Goal: Find specific page/section: Find specific page/section

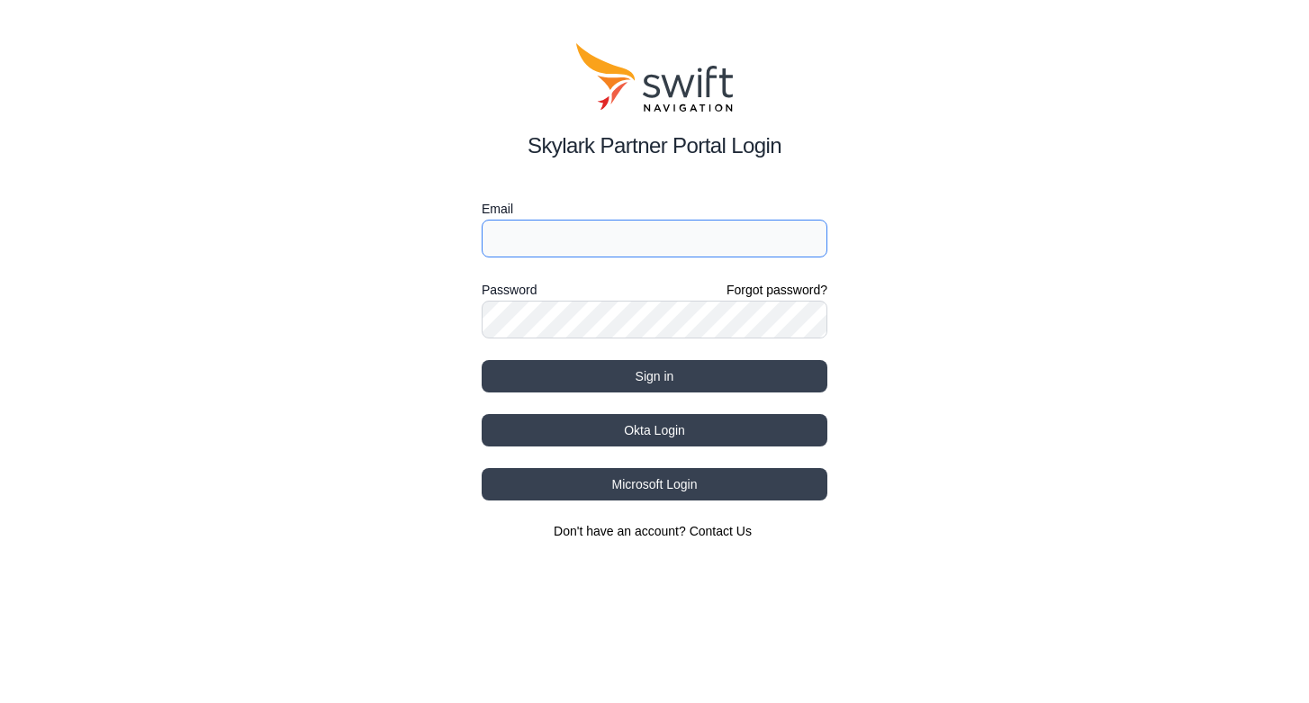
click at [525, 233] on input "Email" at bounding box center [655, 239] width 346 height 38
type input "[PERSON_NAME][EMAIL_ADDRESS][PERSON_NAME][DOMAIN_NAME]"
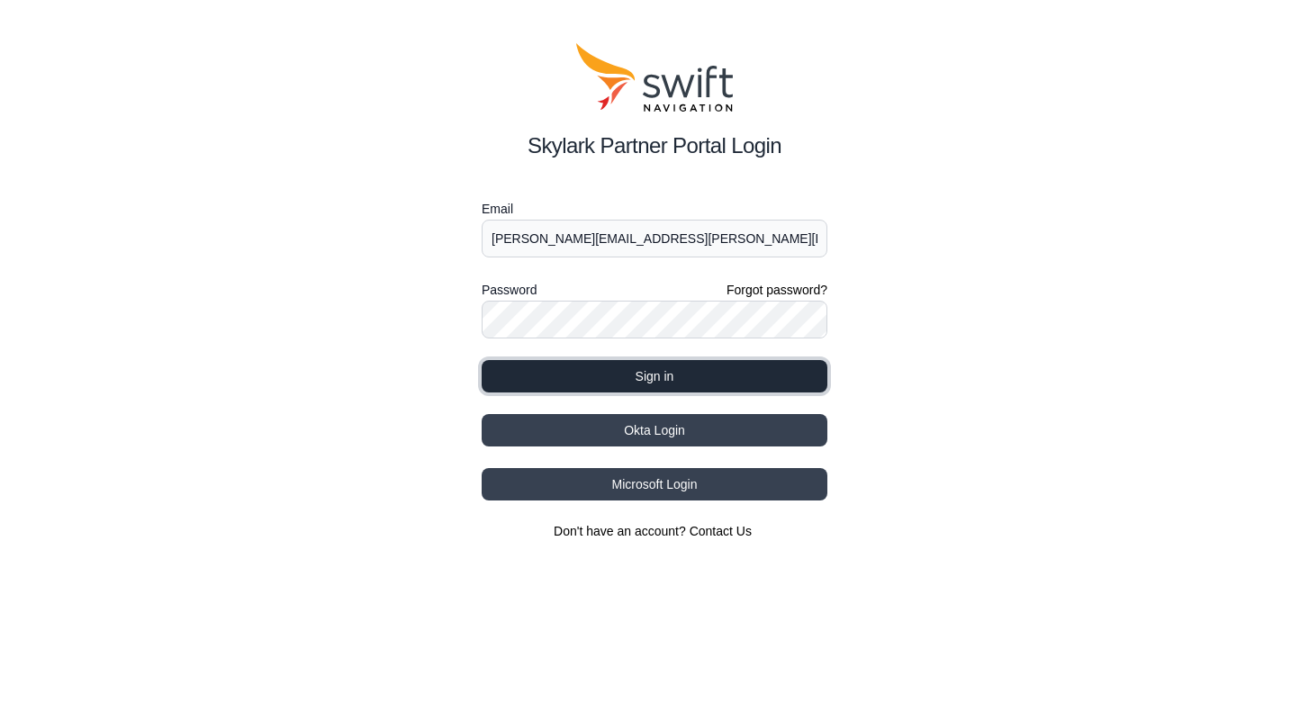
click at [664, 383] on button "Sign in" at bounding box center [655, 376] width 346 height 32
select select
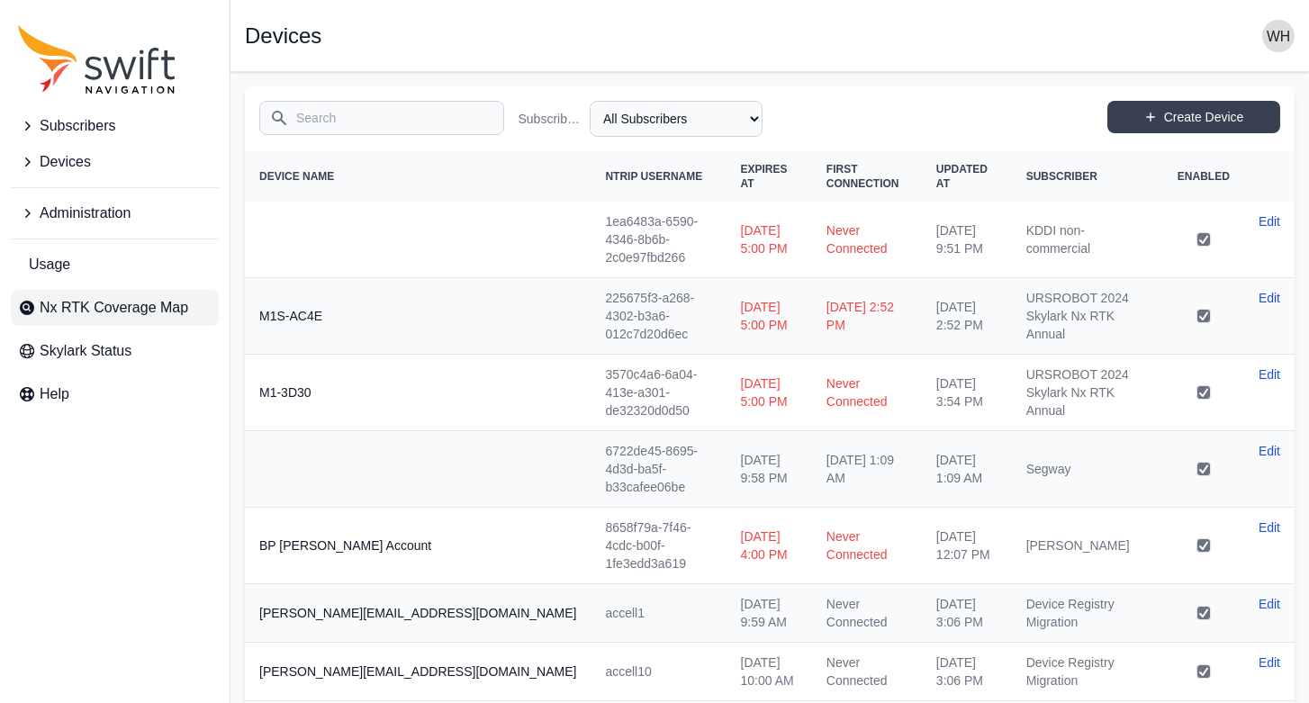
click at [108, 312] on span "Nx RTK Coverage Map" at bounding box center [114, 308] width 149 height 22
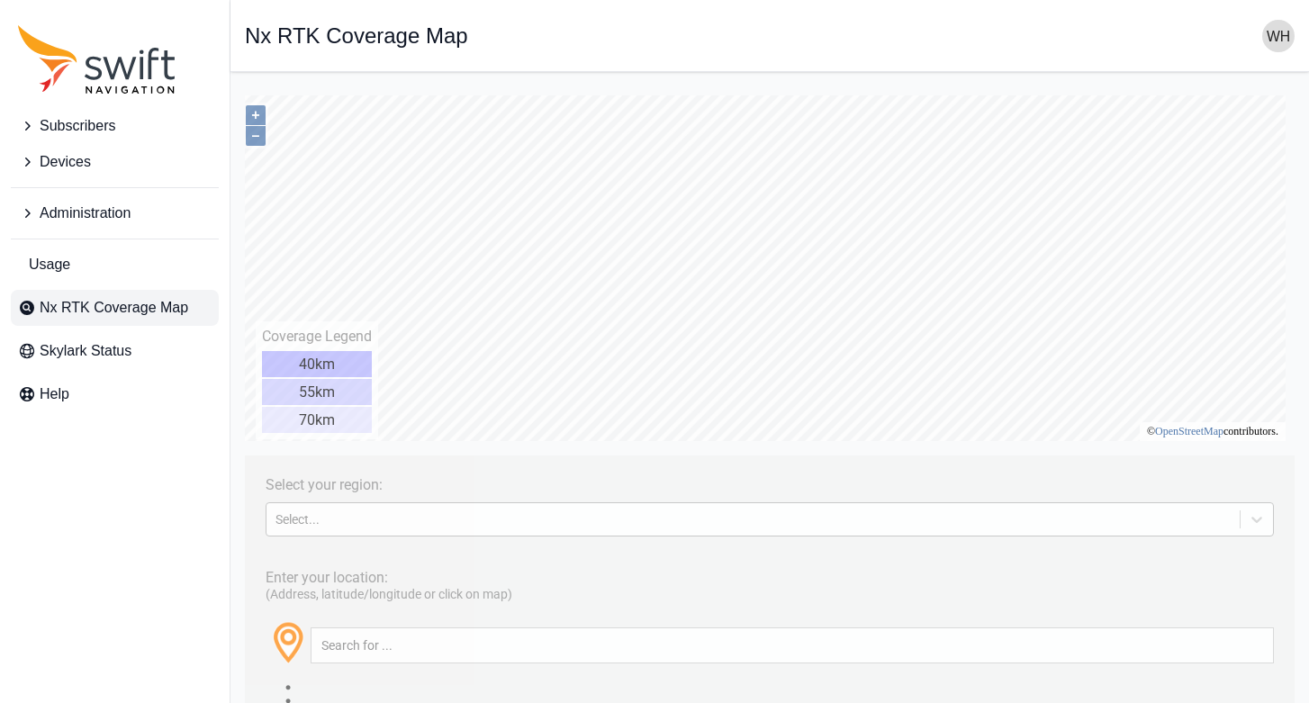
click at [398, 516] on div "Select..." at bounding box center [753, 519] width 955 height 14
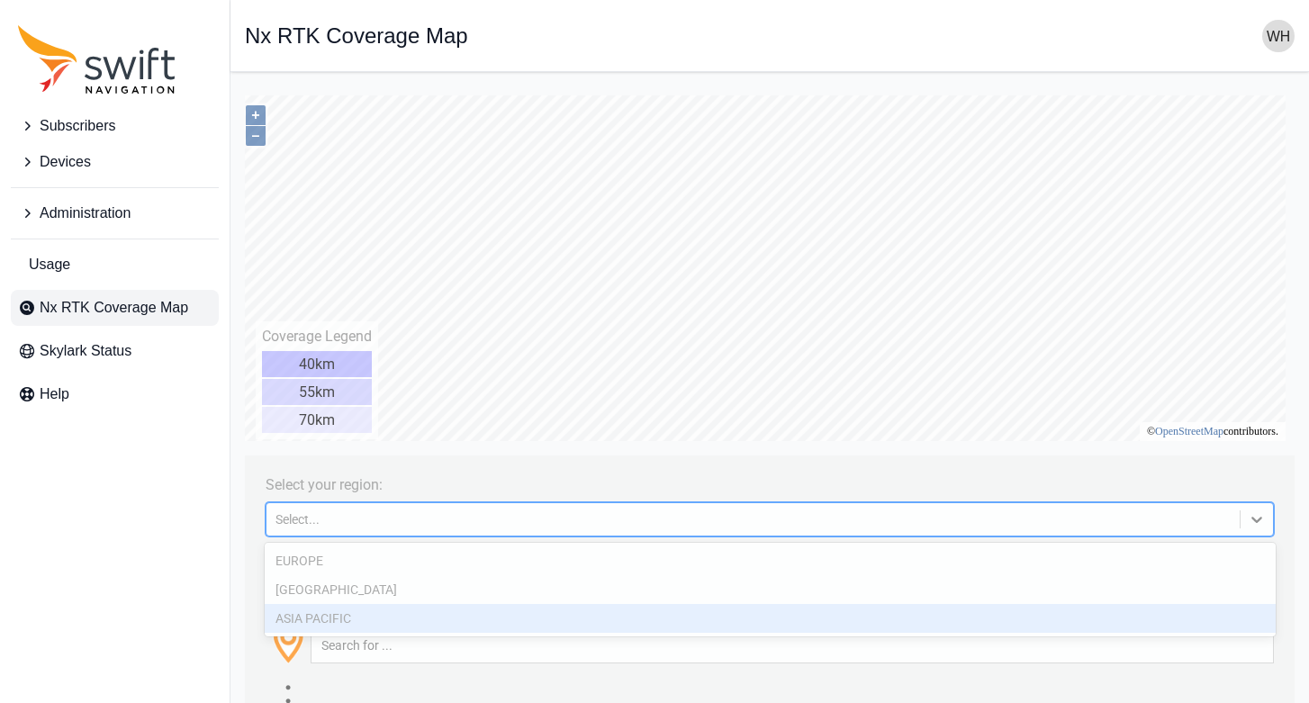
click at [341, 611] on div "ASIA PACIFIC" at bounding box center [770, 618] width 1011 height 29
